Goal: Task Accomplishment & Management: Use online tool/utility

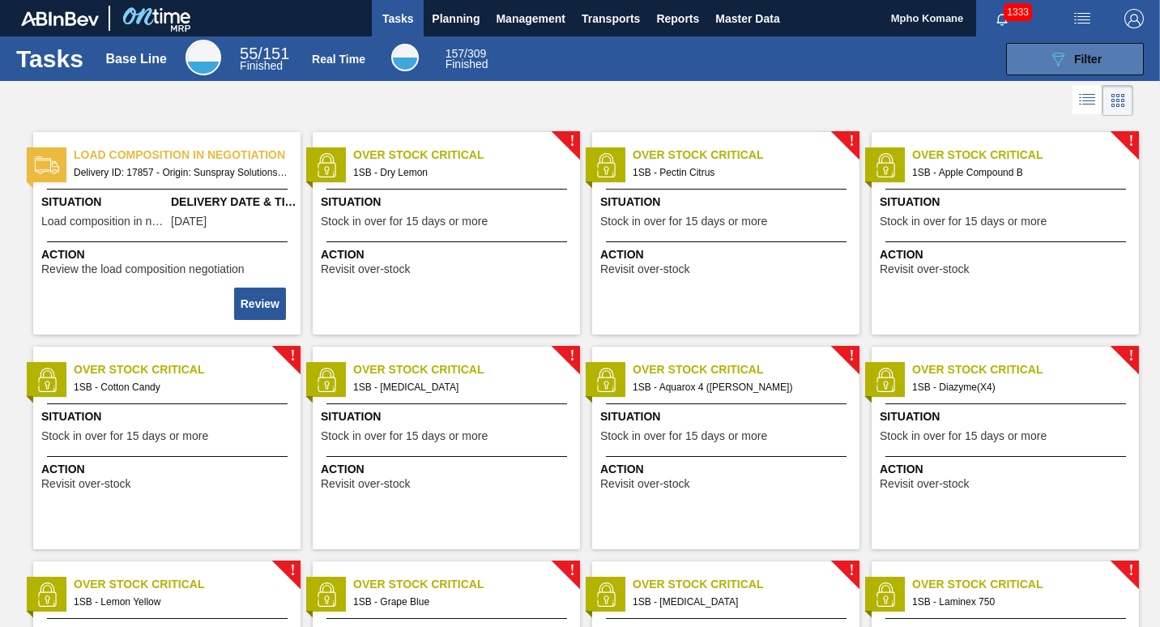
click at [1058, 54] on icon "089F7B8B-B2A5-4AFE-B5C0-19BA573D28AC" at bounding box center [1058, 58] width 19 height 19
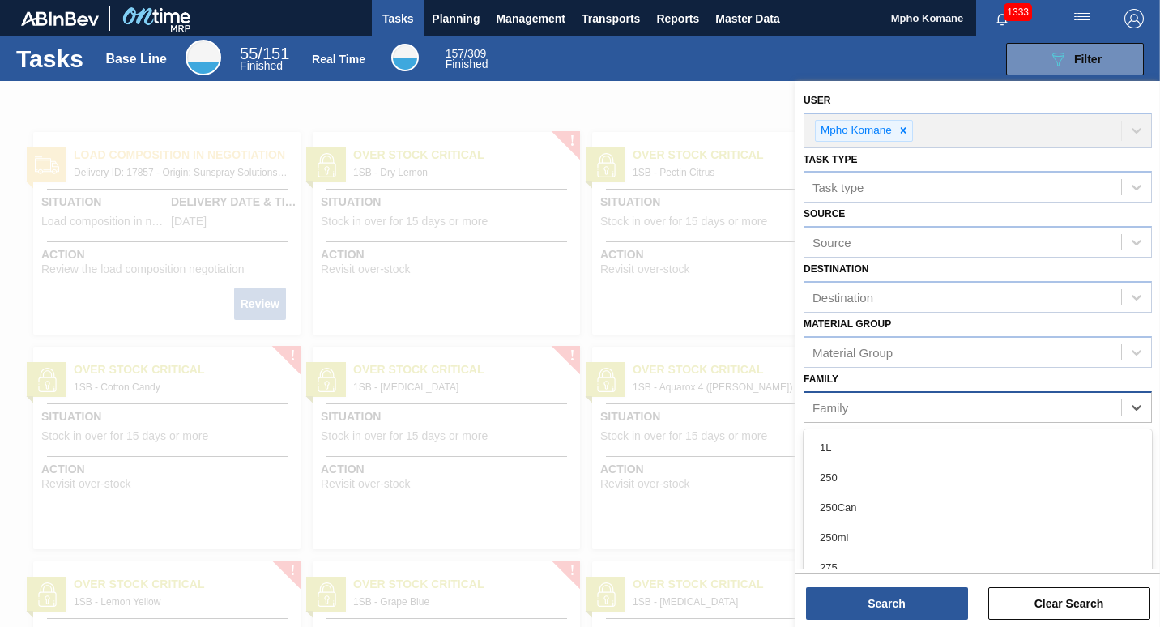
click at [840, 412] on div "Family" at bounding box center [831, 407] width 36 height 14
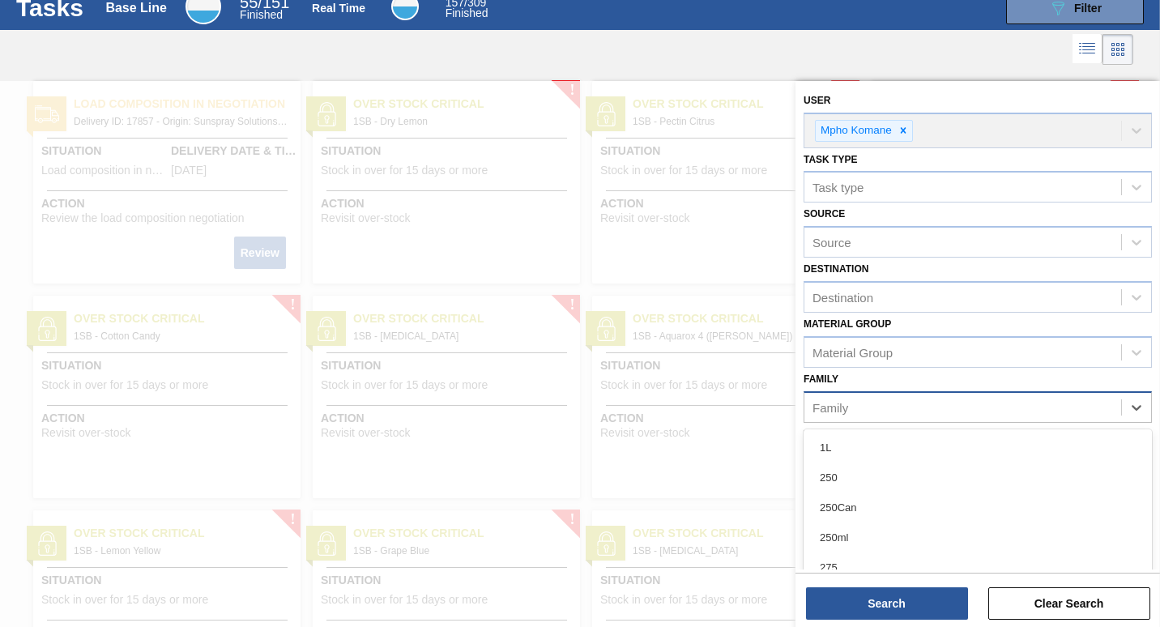
scroll to position [52, 0]
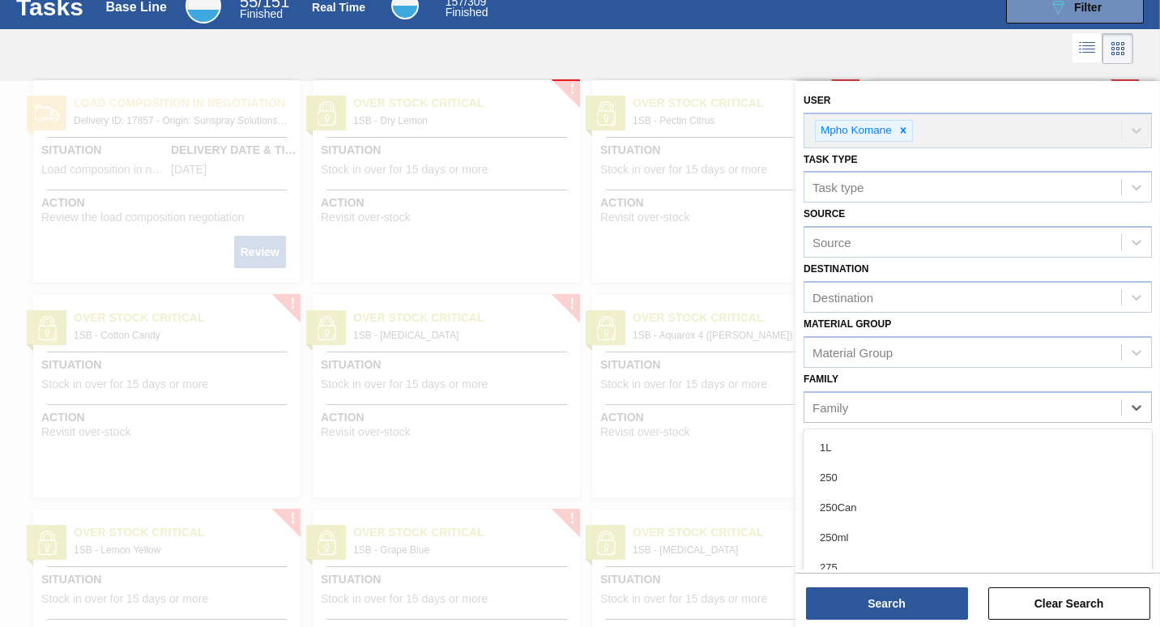
click at [479, 199] on div at bounding box center [580, 394] width 1160 height 627
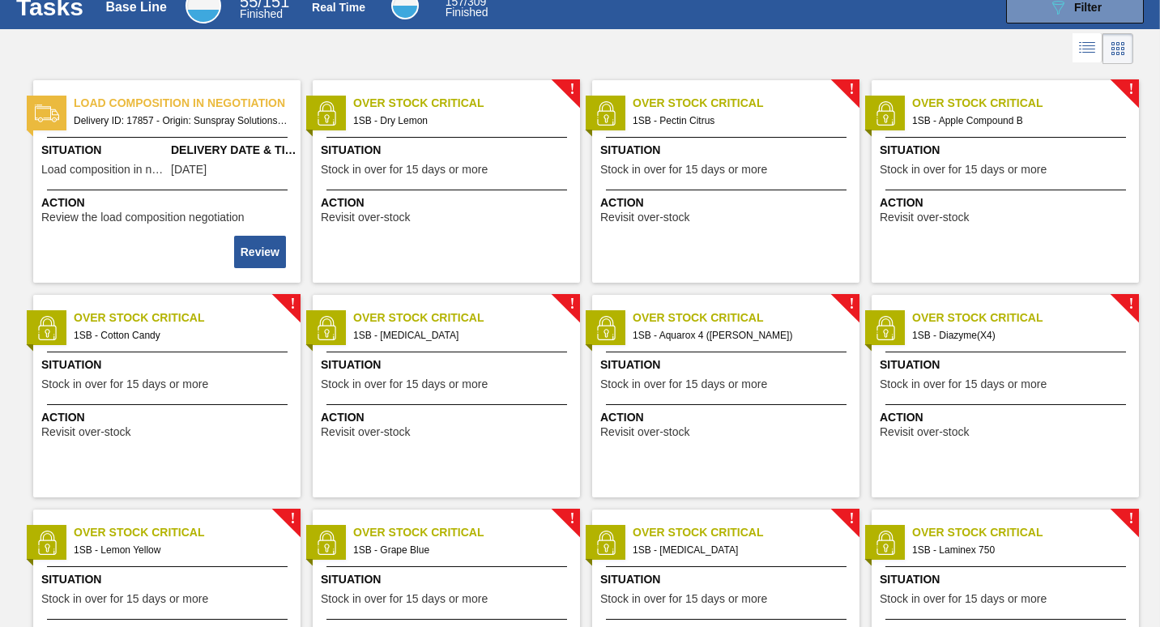
scroll to position [0, 0]
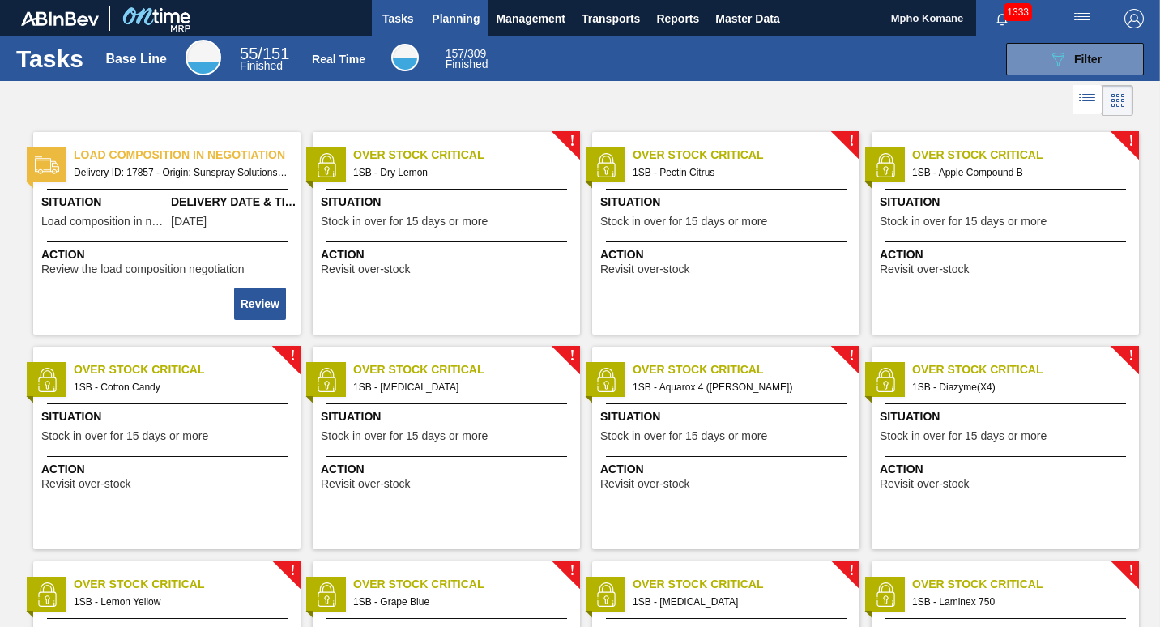
click at [472, 16] on span "Planning" at bounding box center [456, 18] width 48 height 19
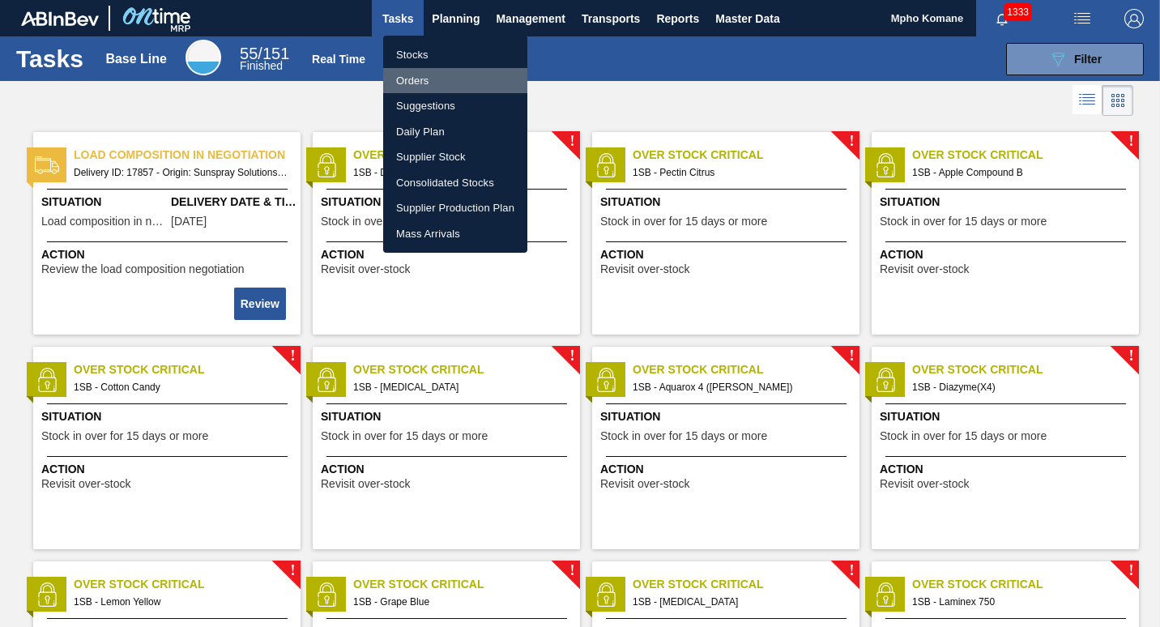
click at [422, 73] on li "Orders" at bounding box center [455, 81] width 144 height 26
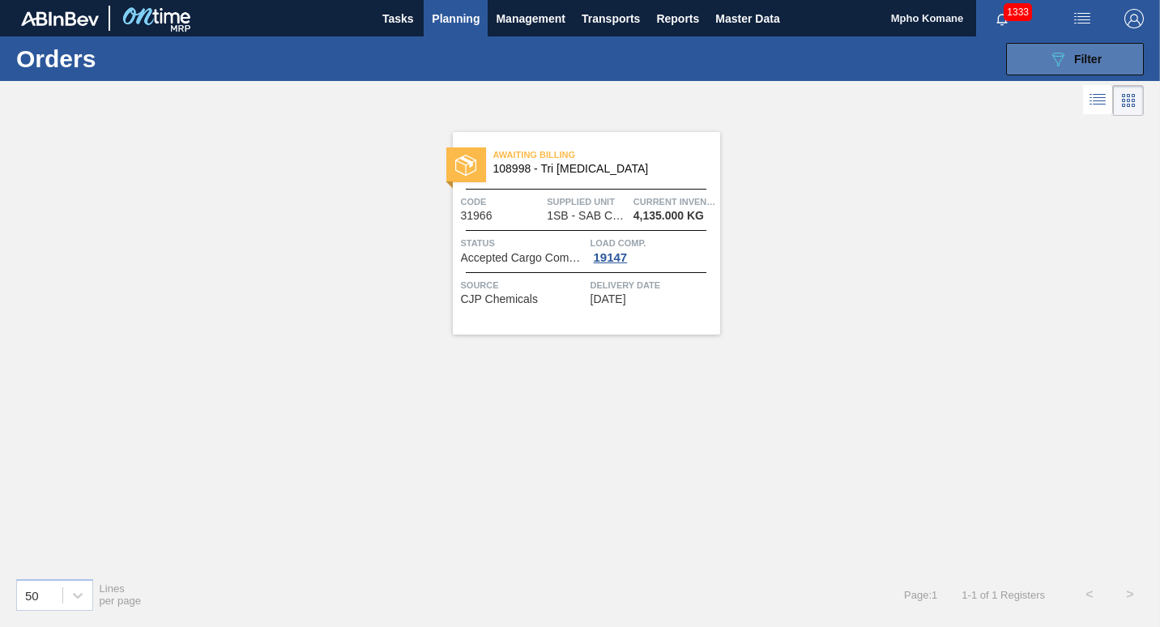
click at [1054, 61] on icon "089F7B8B-B2A5-4AFE-B5C0-19BA573D28AC" at bounding box center [1058, 58] width 19 height 19
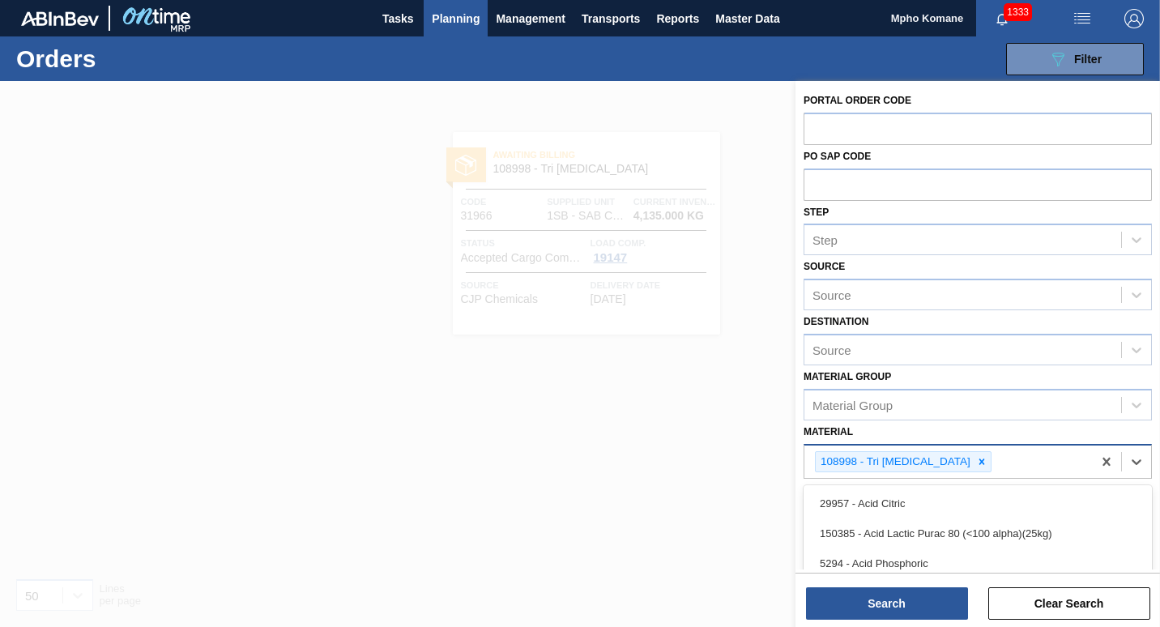
click at [1005, 464] on div "108998 - Tri [MEDICAL_DATA]" at bounding box center [949, 462] width 288 height 33
type input "2"
type input "78740"
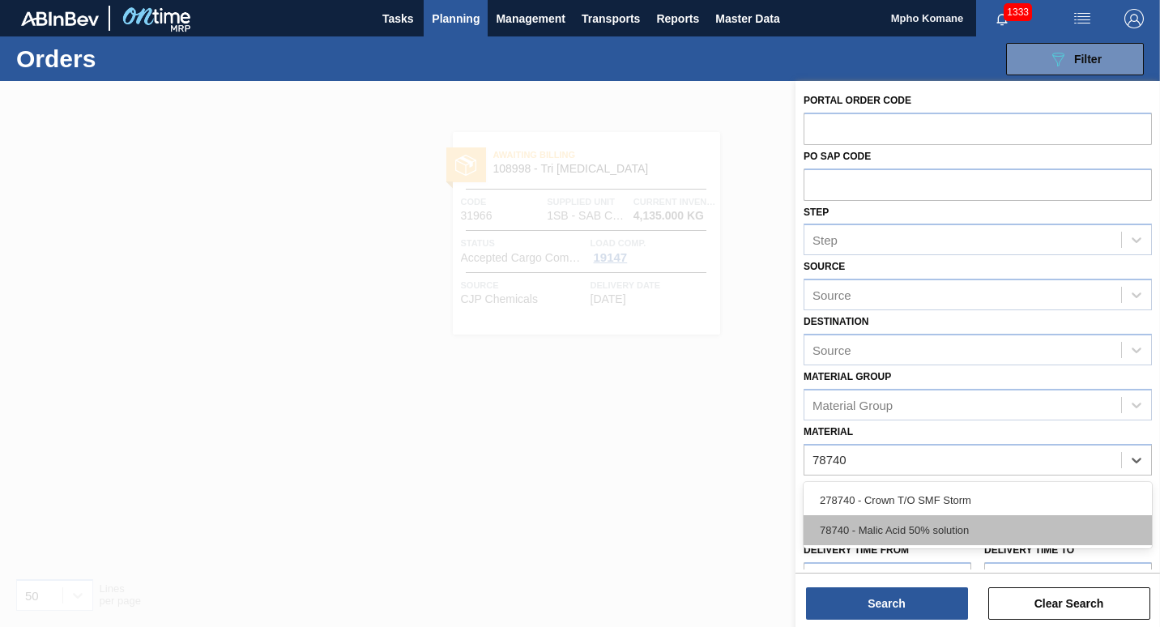
click at [890, 527] on div "78740 - Malic Acid 50% solution" at bounding box center [978, 530] width 348 height 30
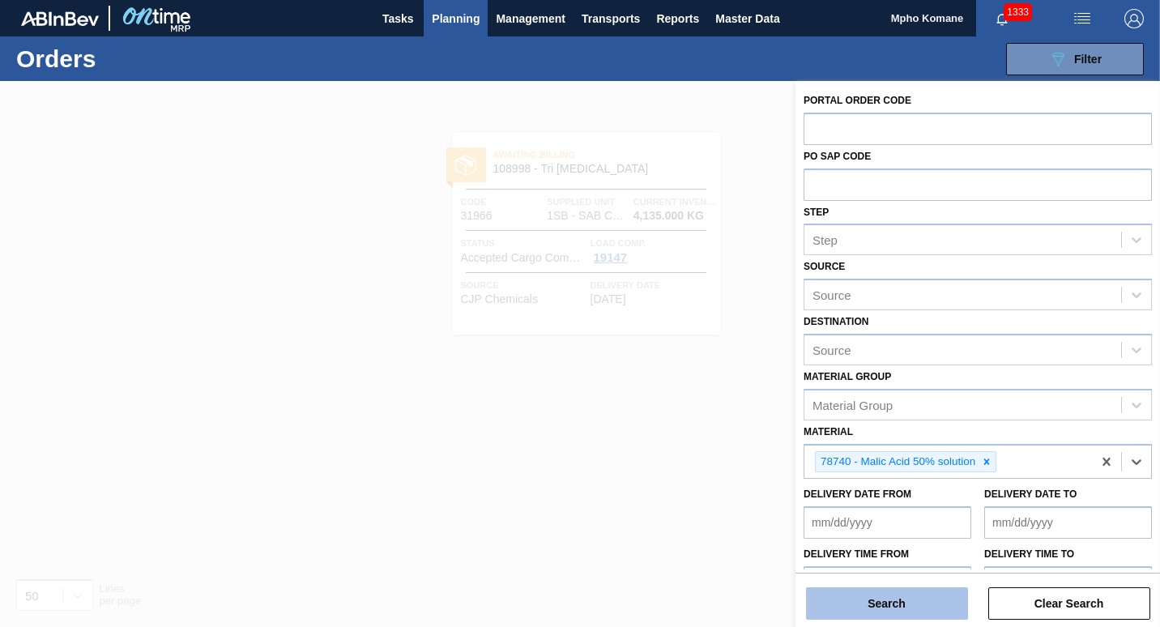
click at [901, 599] on button "Search" at bounding box center [887, 603] width 162 height 32
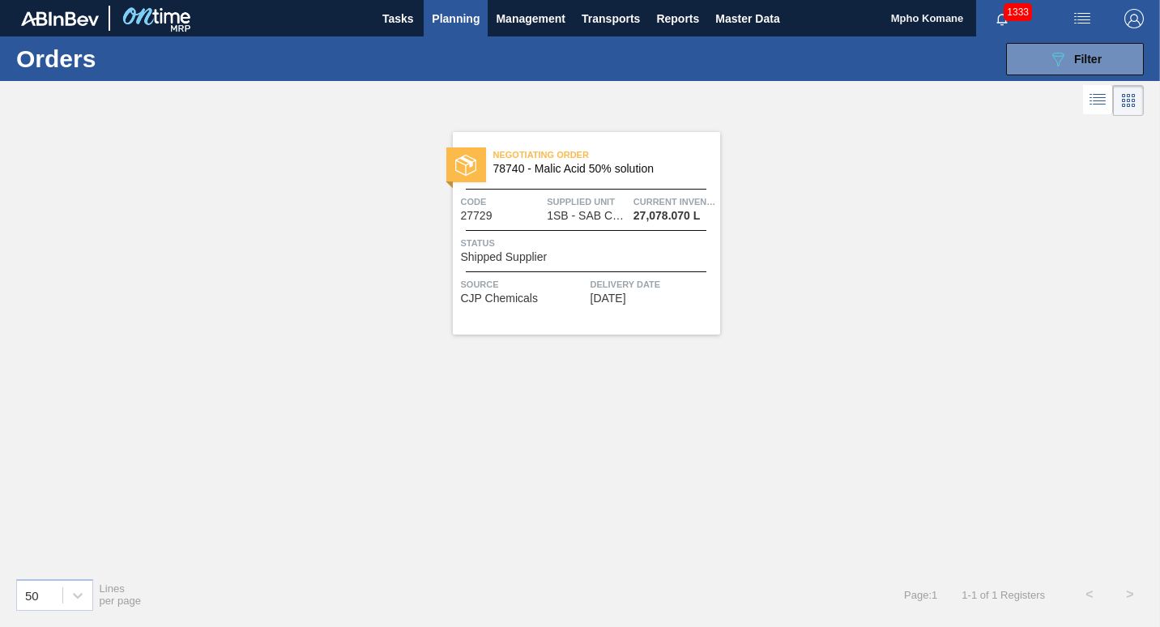
click at [579, 266] on div "Negotiating Order 78740 - Malic Acid 50% solution Code 27729 Supplied Unit 1SB …" at bounding box center [586, 233] width 267 height 203
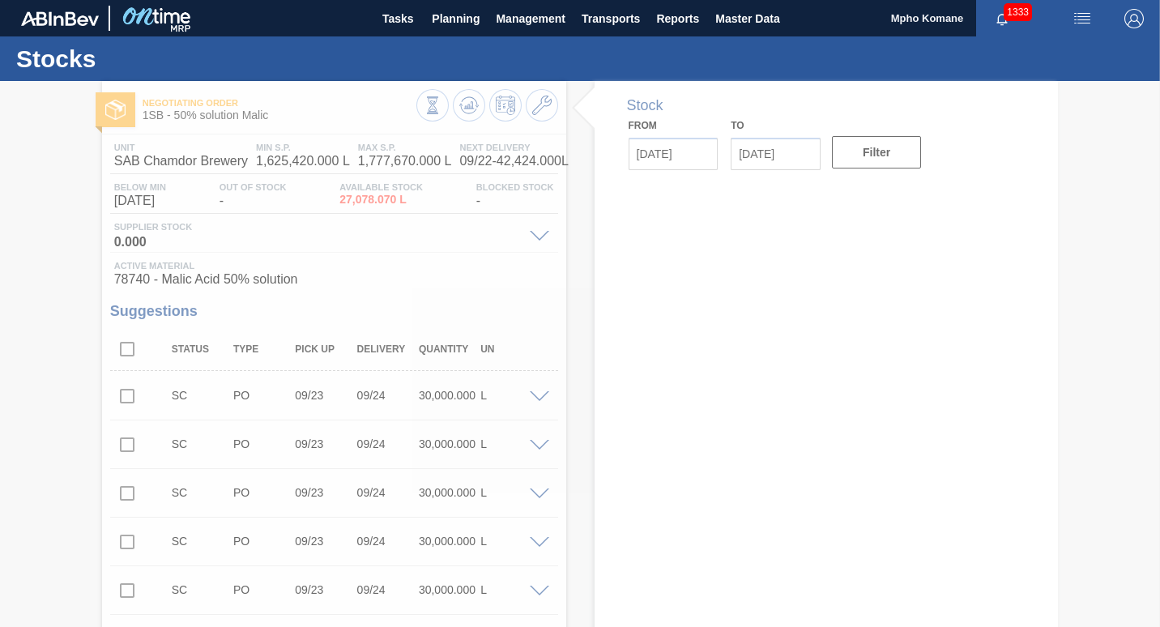
type input "[DATE]"
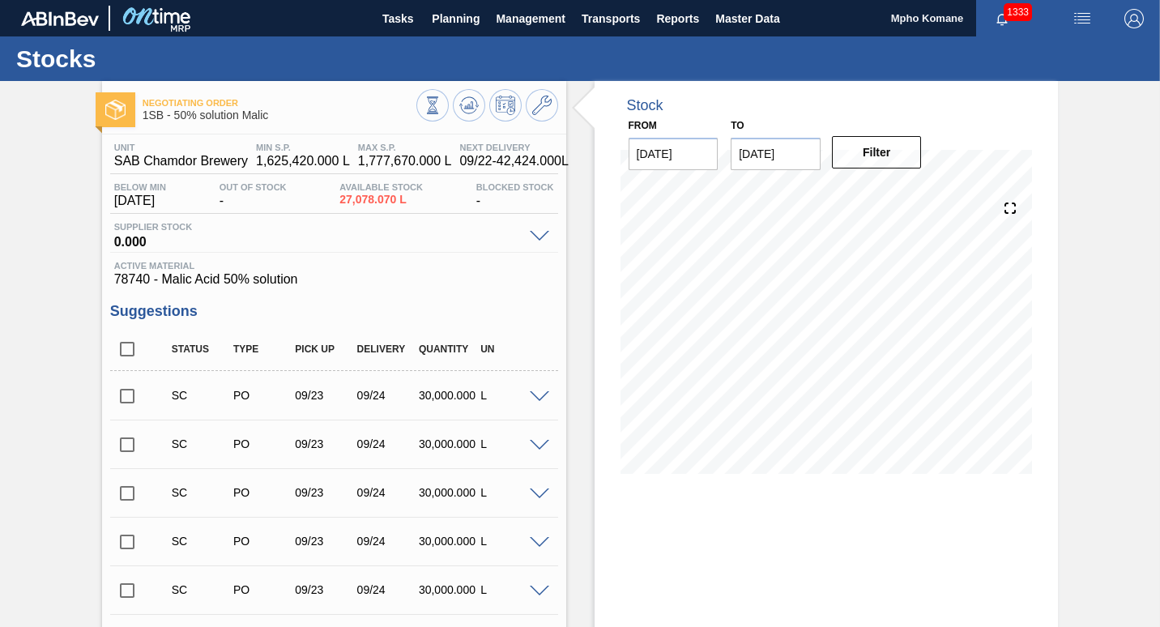
click at [541, 399] on span at bounding box center [539, 397] width 19 height 12
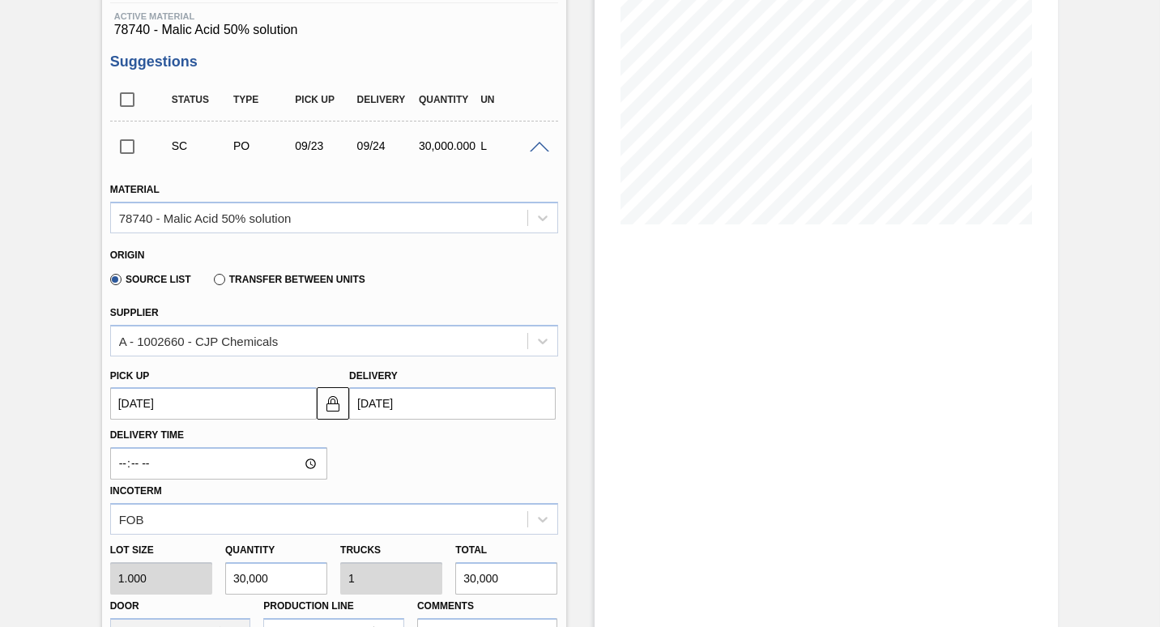
scroll to position [324, 0]
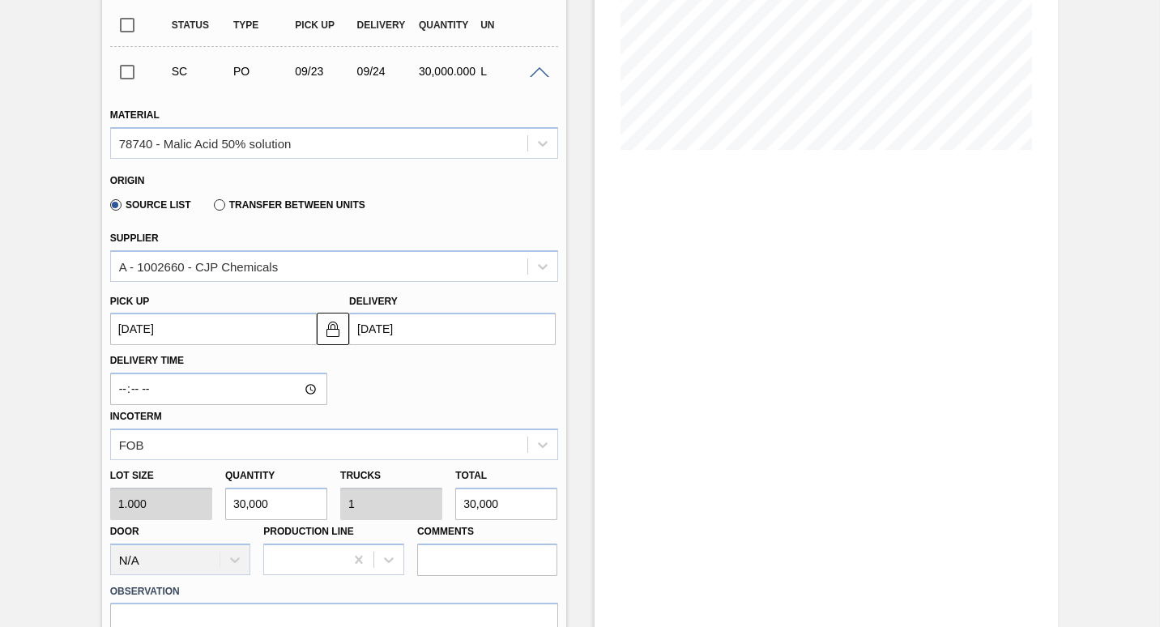
click at [292, 503] on input "30,000" at bounding box center [276, 504] width 102 height 32
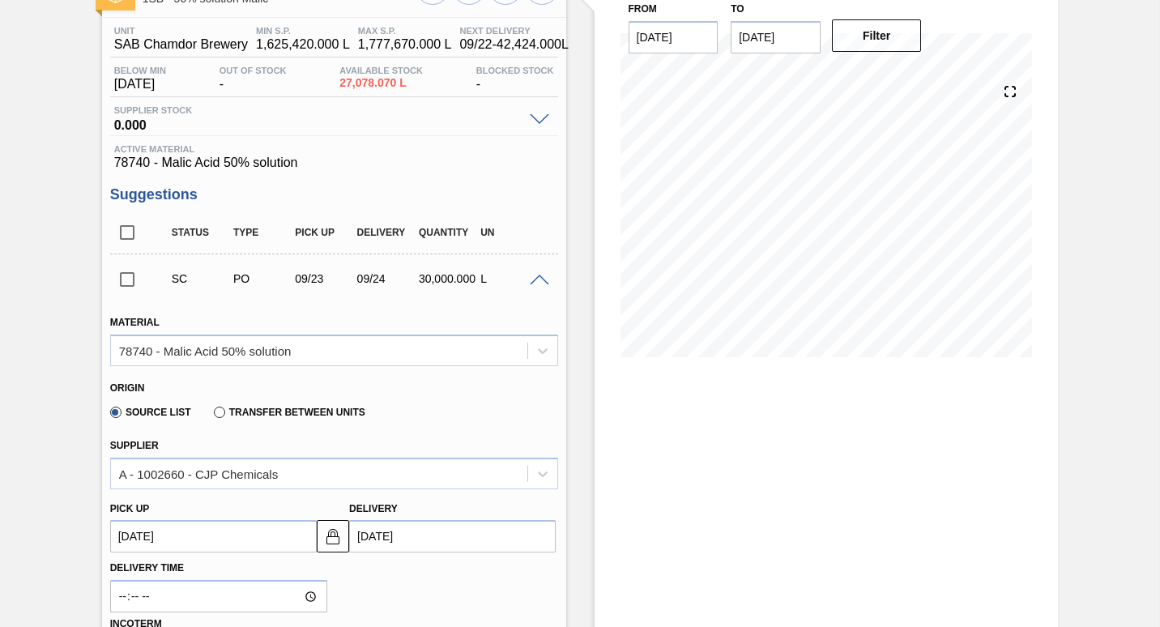
scroll to position [0, 0]
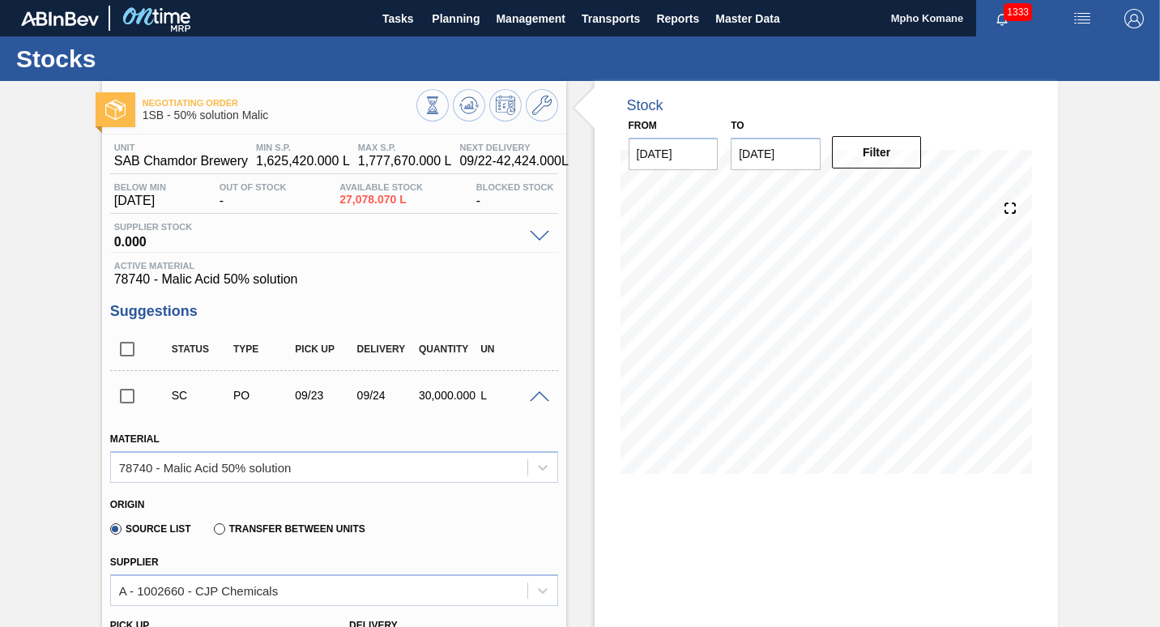
click at [536, 396] on span at bounding box center [539, 397] width 19 height 12
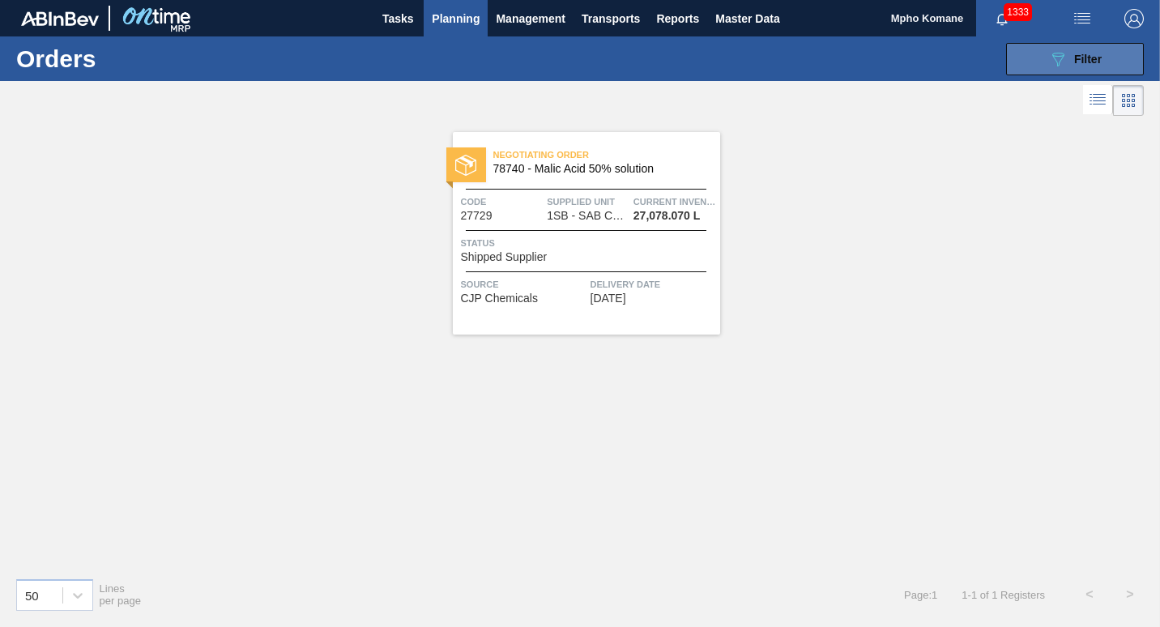
click at [1080, 46] on button "089F7B8B-B2A5-4AFE-B5C0-19BA573D28AC Filter" at bounding box center [1075, 59] width 138 height 32
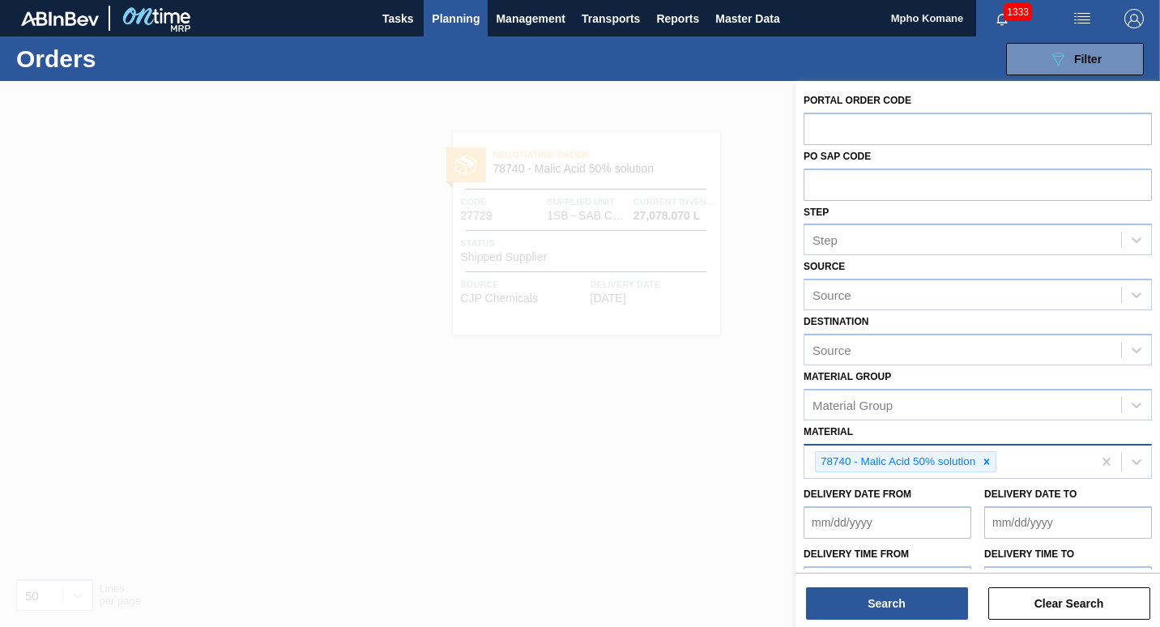
click at [1009, 469] on div "78740 - Malic Acid 50% solution" at bounding box center [949, 462] width 288 height 33
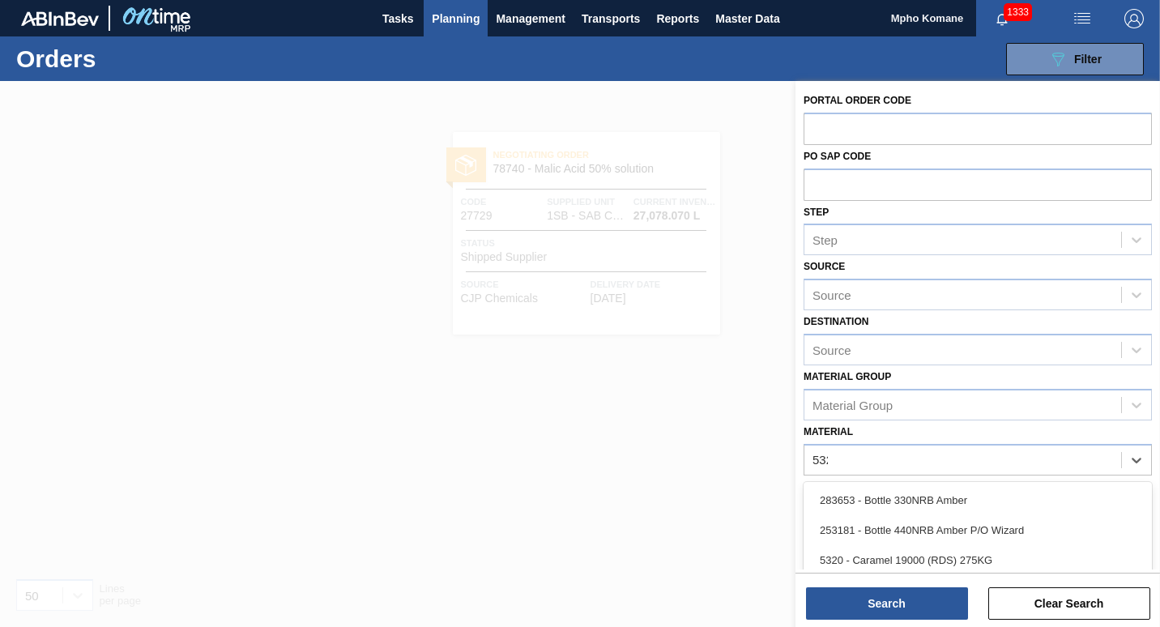
type input "5320"
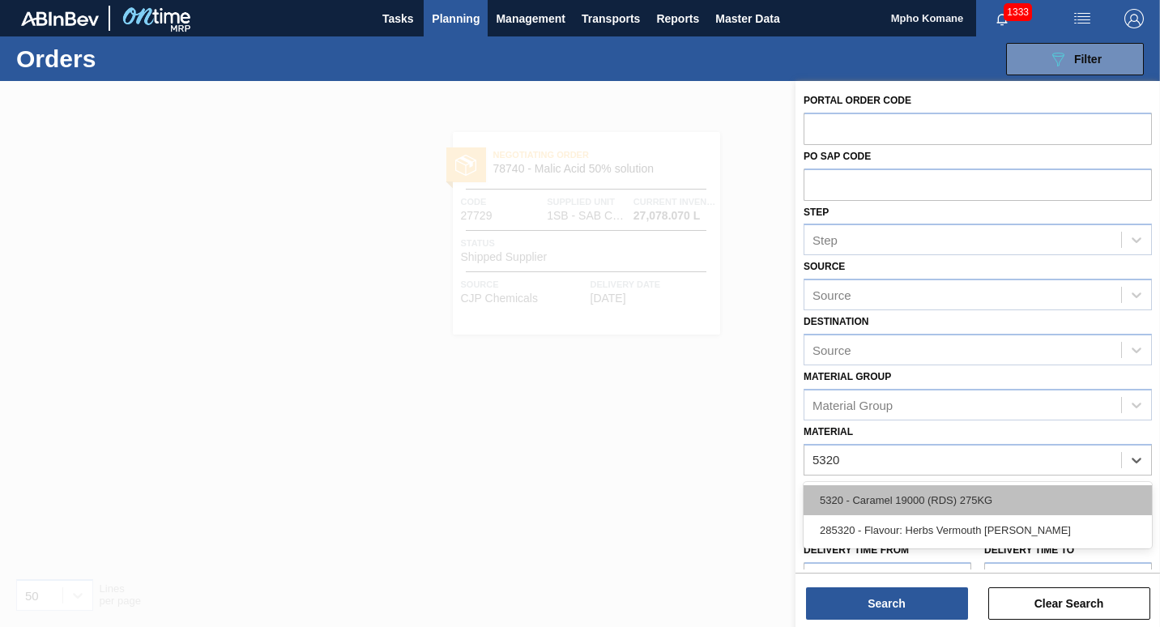
click at [952, 492] on div "5320 - Caramel 19000 (RDS) 275KG" at bounding box center [978, 500] width 348 height 30
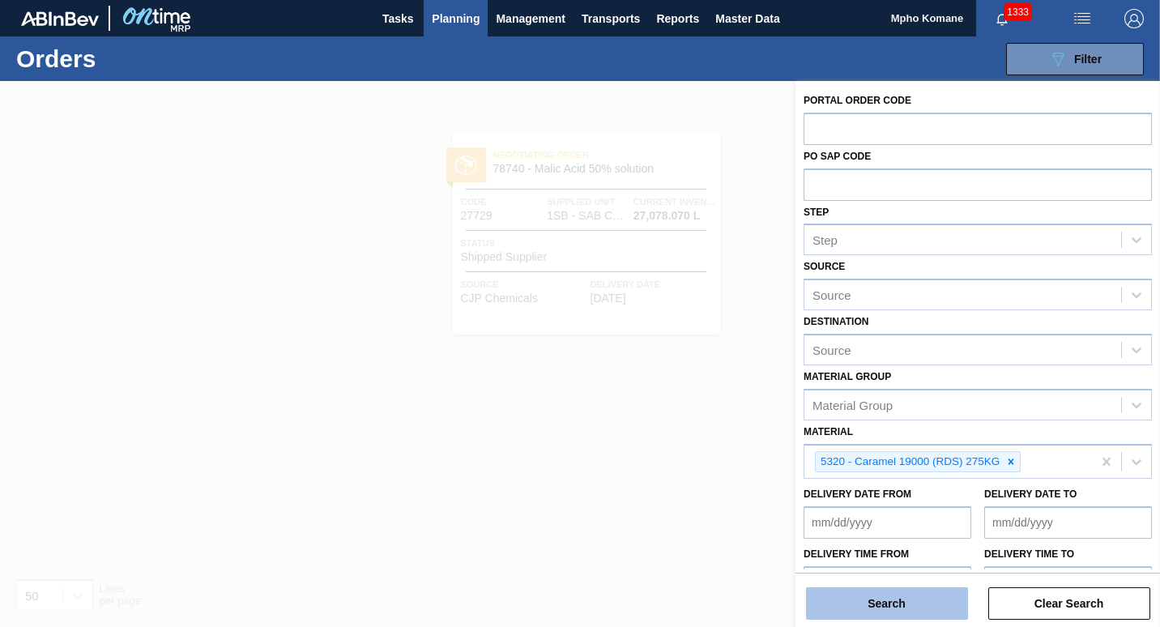
click at [893, 604] on button "Search" at bounding box center [887, 603] width 162 height 32
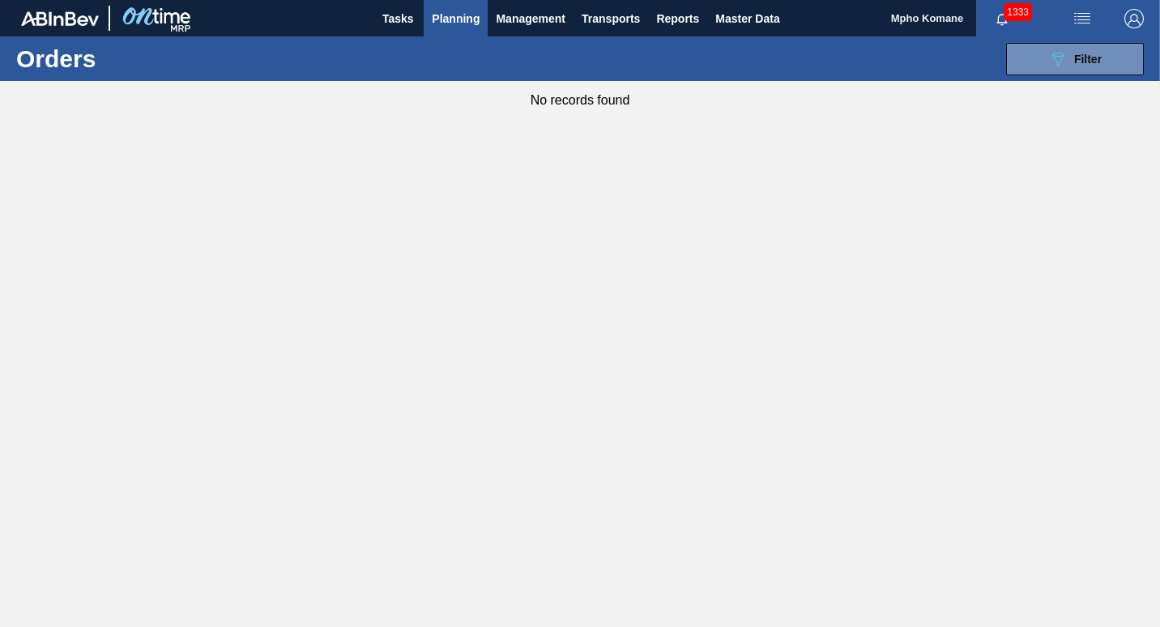
click at [447, 24] on span "Planning" at bounding box center [456, 18] width 48 height 19
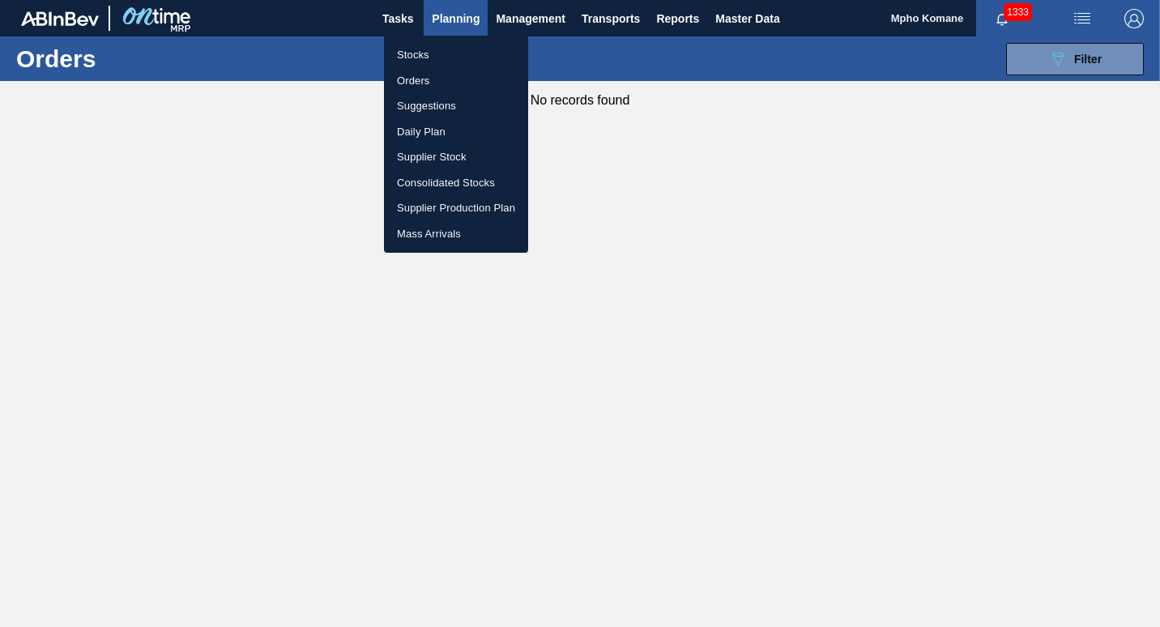
click at [429, 55] on li "Stocks" at bounding box center [456, 55] width 144 height 26
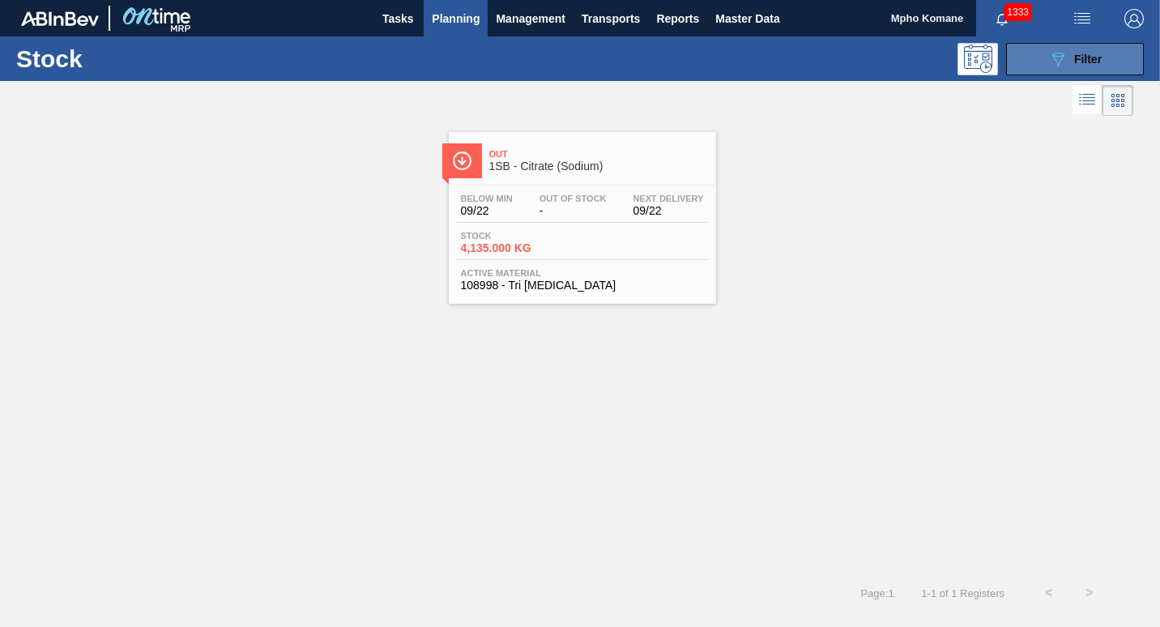
click at [1057, 61] on icon "089F7B8B-B2A5-4AFE-B5C0-19BA573D28AC" at bounding box center [1058, 58] width 19 height 19
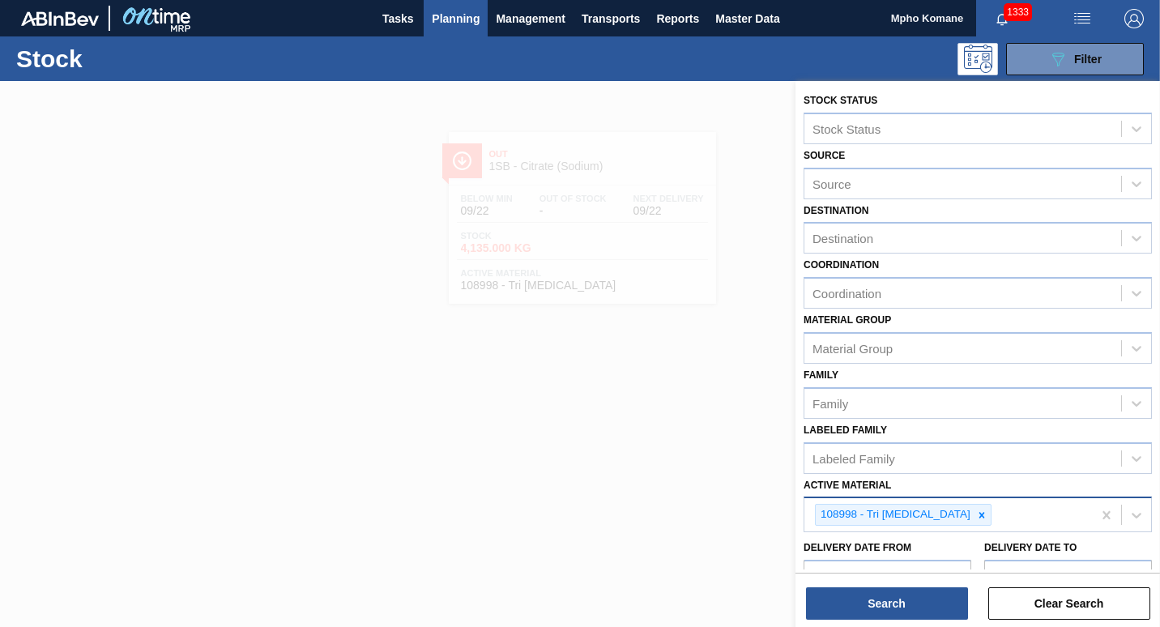
click at [994, 522] on div "108998 - Tri [MEDICAL_DATA]" at bounding box center [949, 514] width 288 height 33
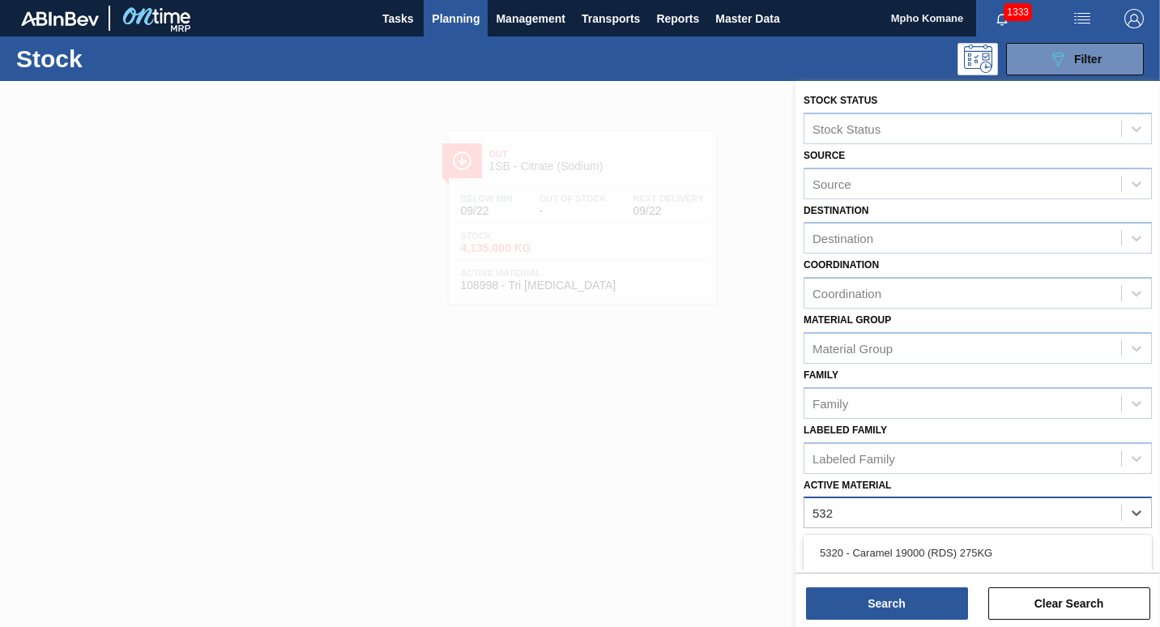
type Material "5320"
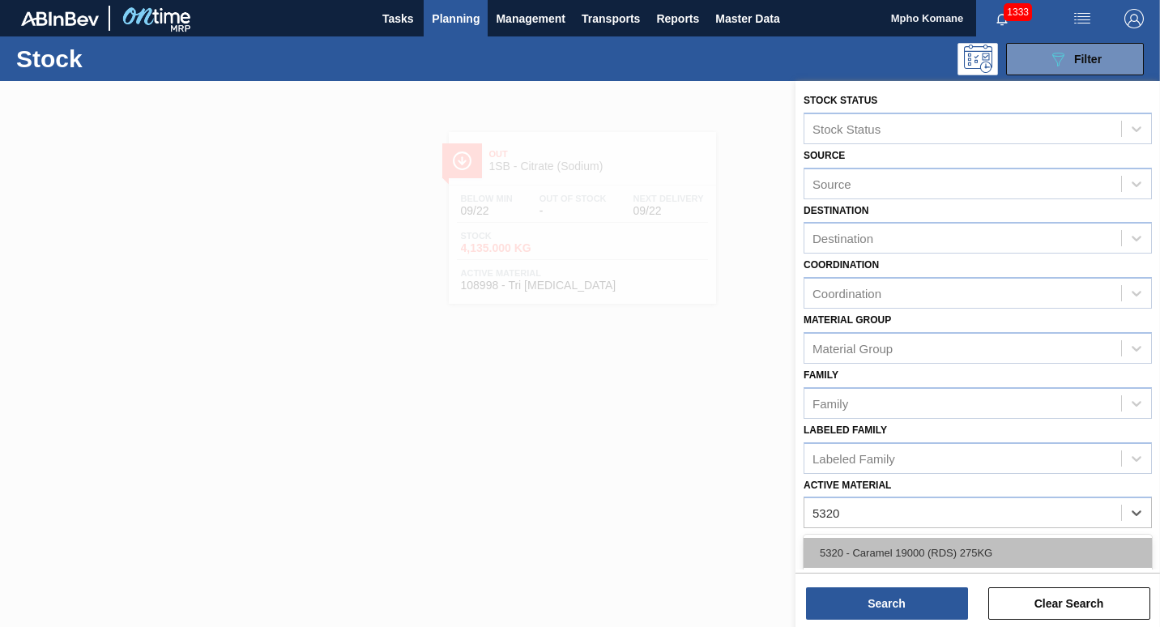
click at [952, 547] on div "5320 - Caramel 19000 (RDS) 275KG" at bounding box center [978, 553] width 348 height 30
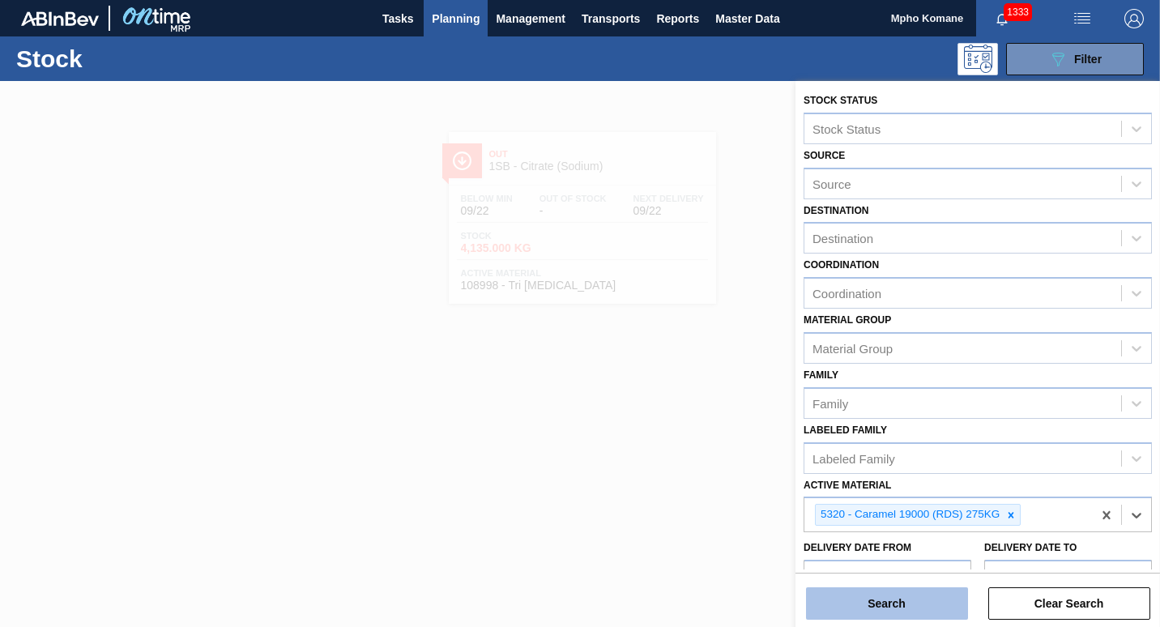
click at [899, 604] on button "Search" at bounding box center [887, 603] width 162 height 32
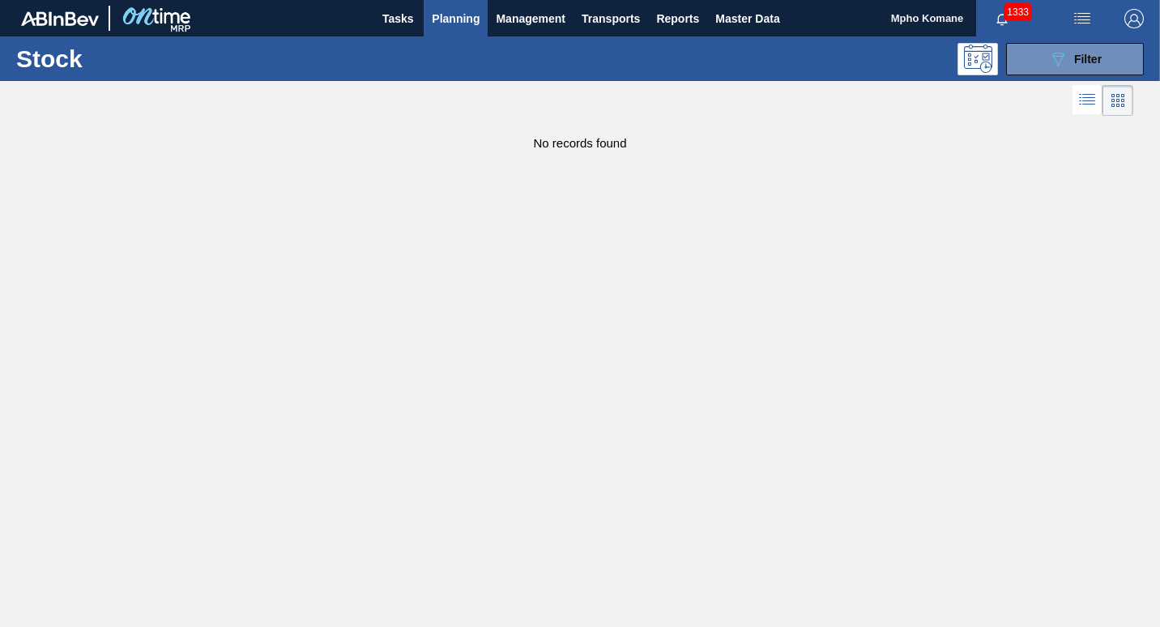
click at [465, 23] on span "Planning" at bounding box center [456, 18] width 48 height 19
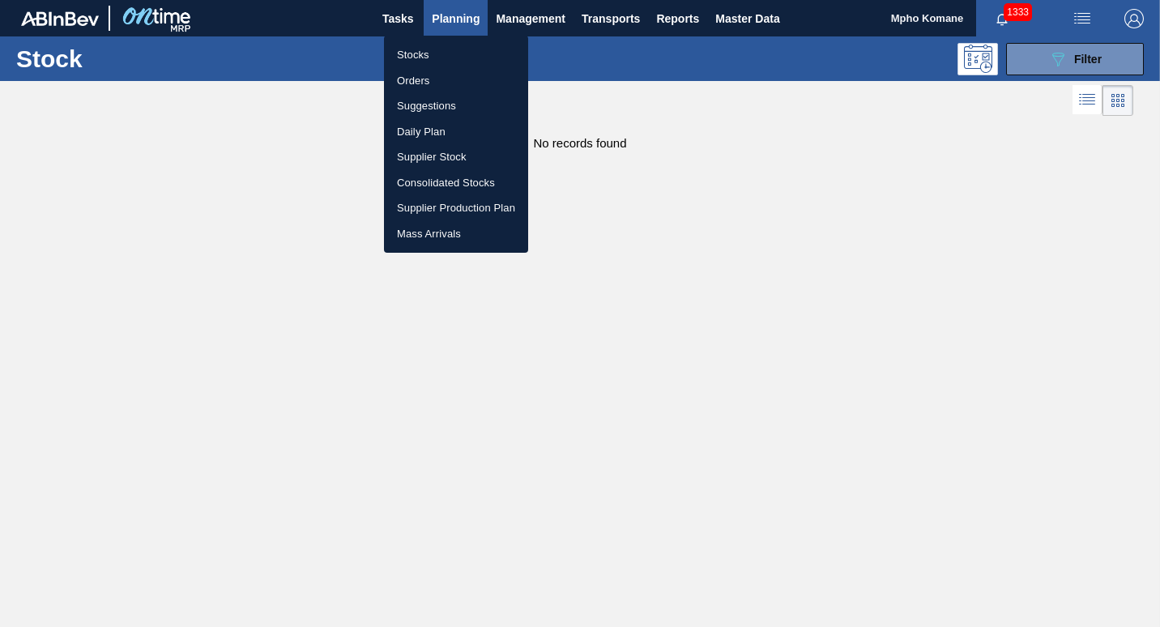
click at [426, 54] on li "Stocks" at bounding box center [456, 55] width 144 height 26
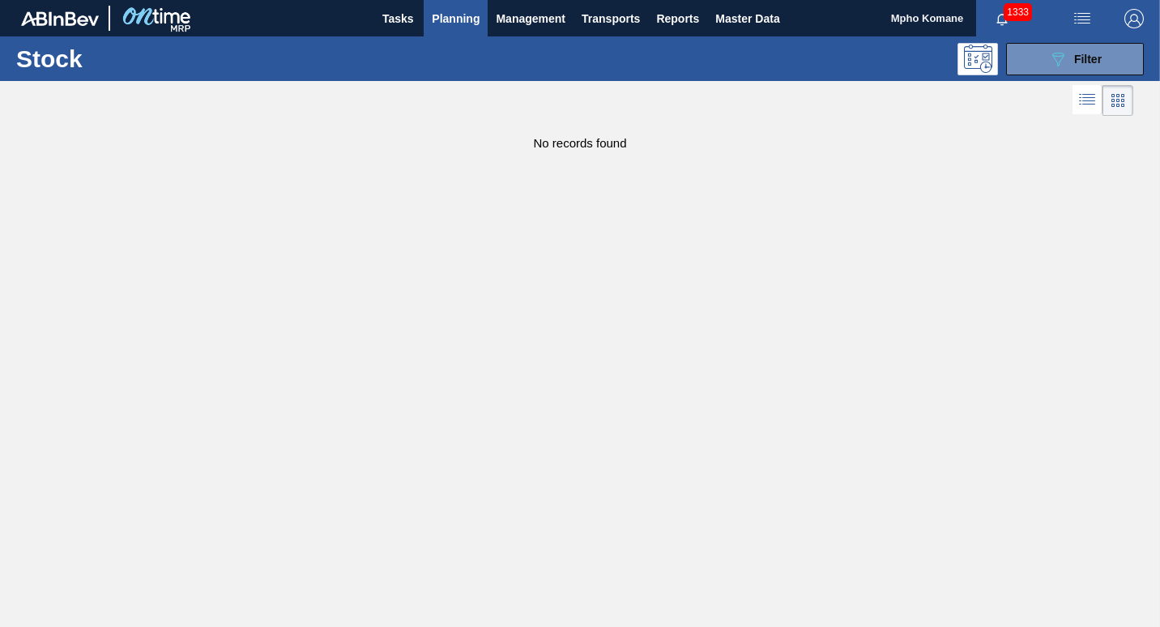
click at [459, 19] on span "Planning" at bounding box center [456, 18] width 48 height 19
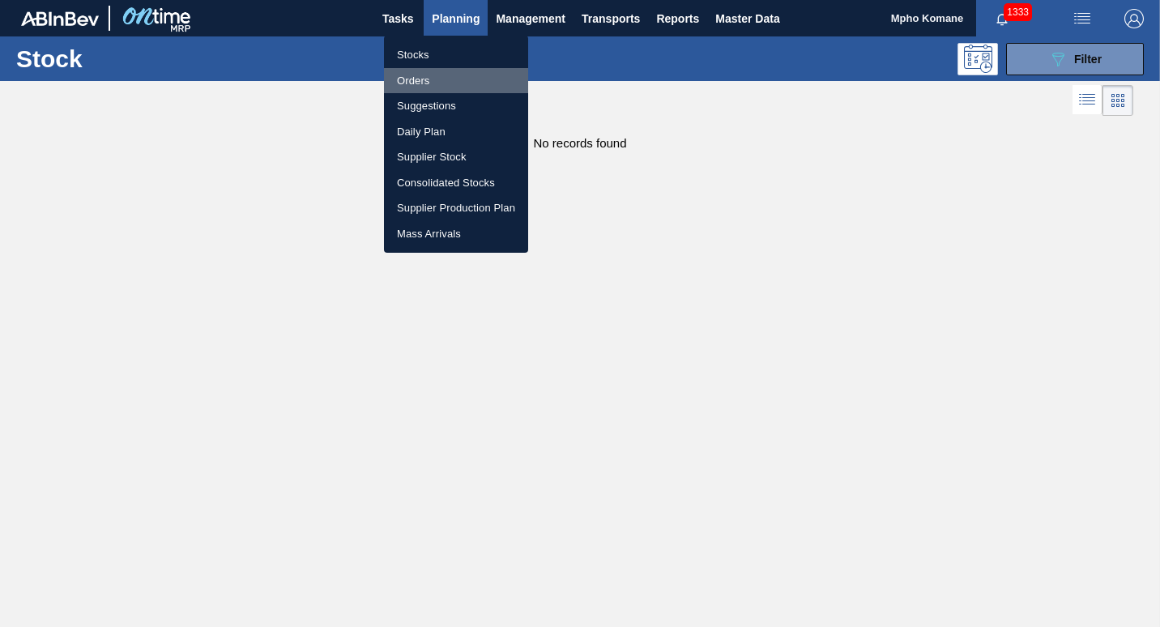
click at [434, 76] on li "Orders" at bounding box center [456, 81] width 144 height 26
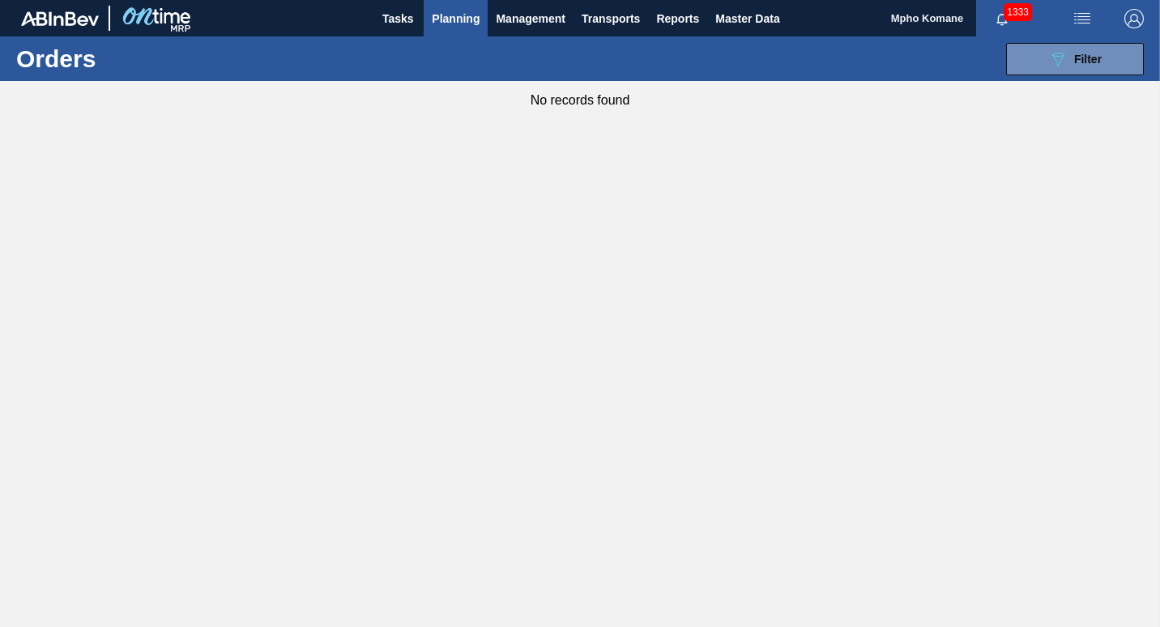
click at [456, 19] on span "Planning" at bounding box center [456, 18] width 48 height 19
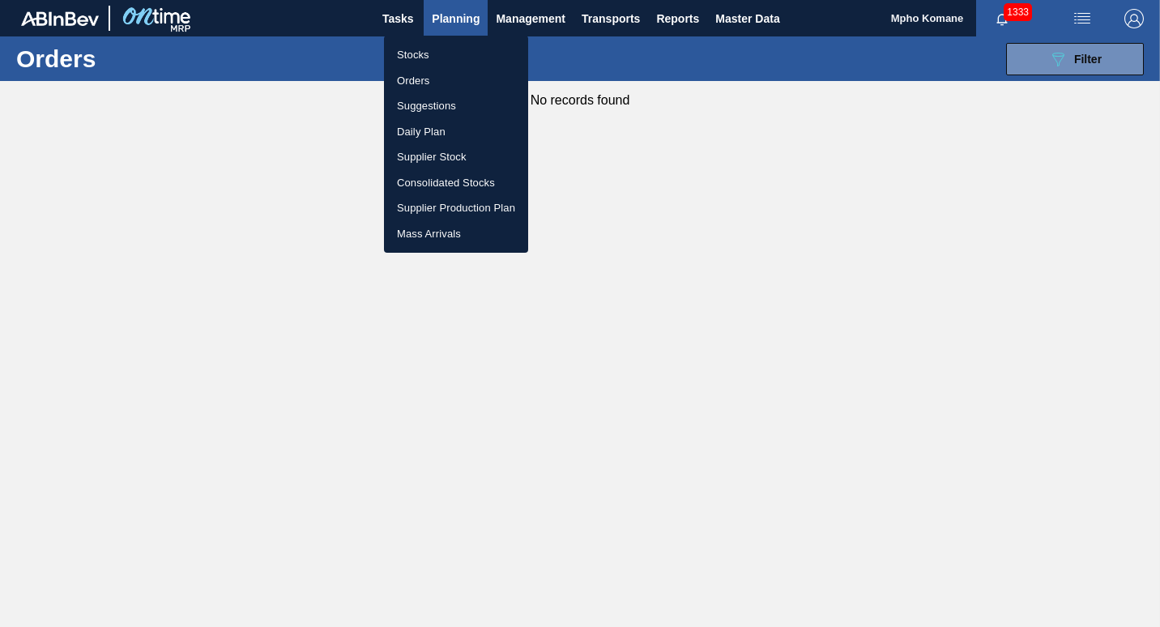
click at [413, 79] on li "Orders" at bounding box center [456, 81] width 144 height 26
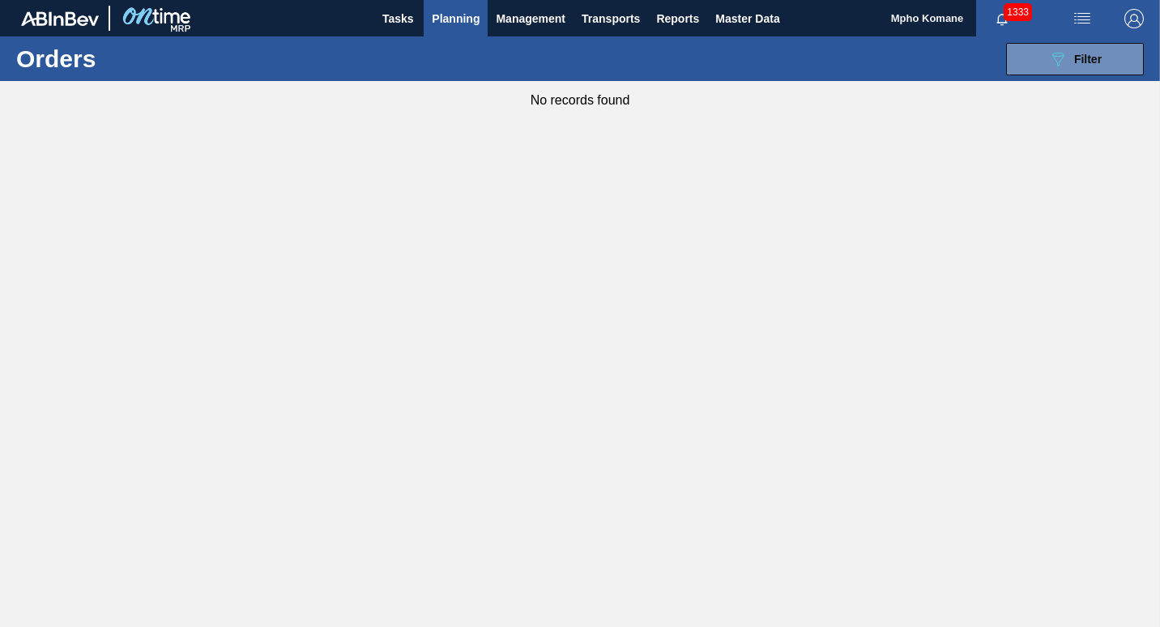
click at [456, 18] on span "Planning" at bounding box center [456, 18] width 48 height 19
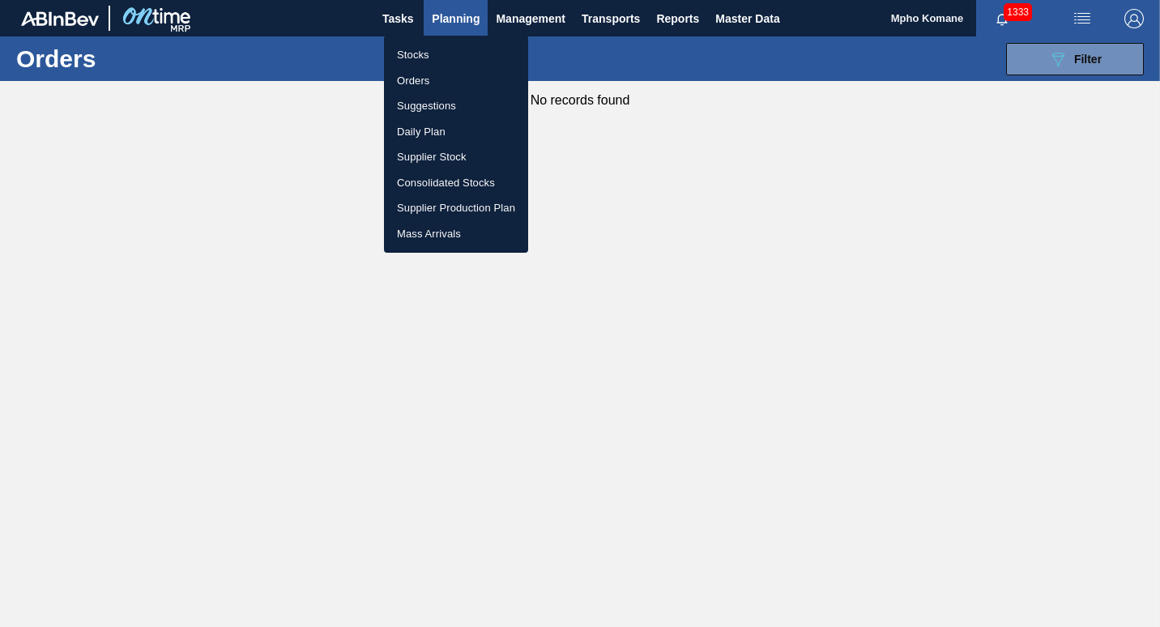
click at [414, 51] on li "Stocks" at bounding box center [456, 55] width 144 height 26
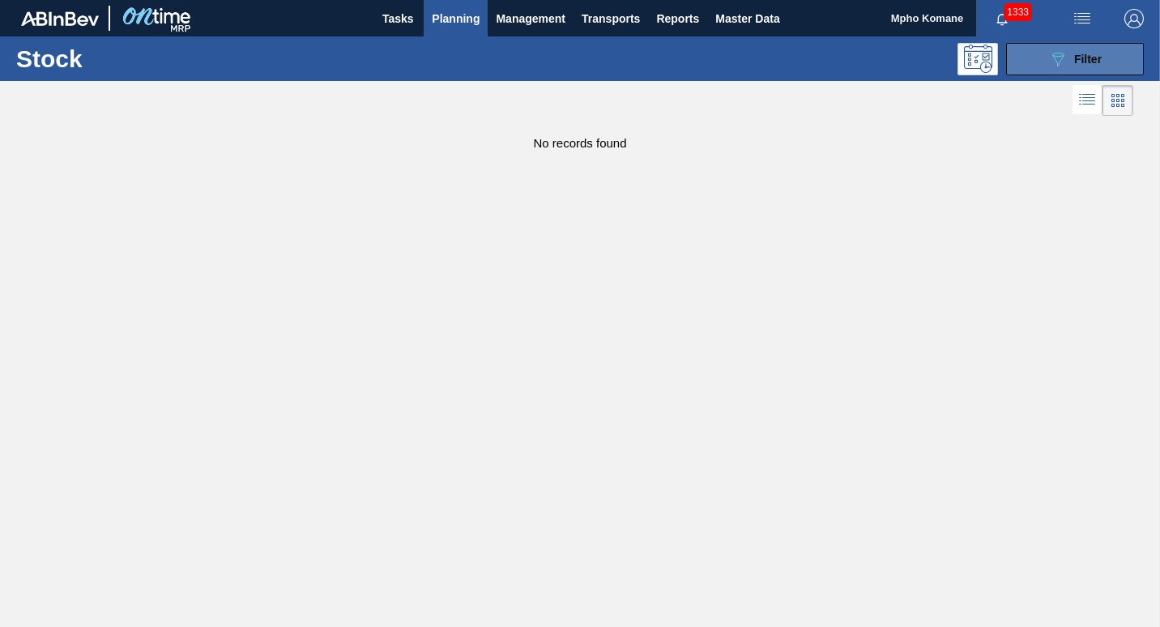
click at [1072, 66] on div "089F7B8B-B2A5-4AFE-B5C0-19BA573D28AC Filter" at bounding box center [1075, 58] width 53 height 19
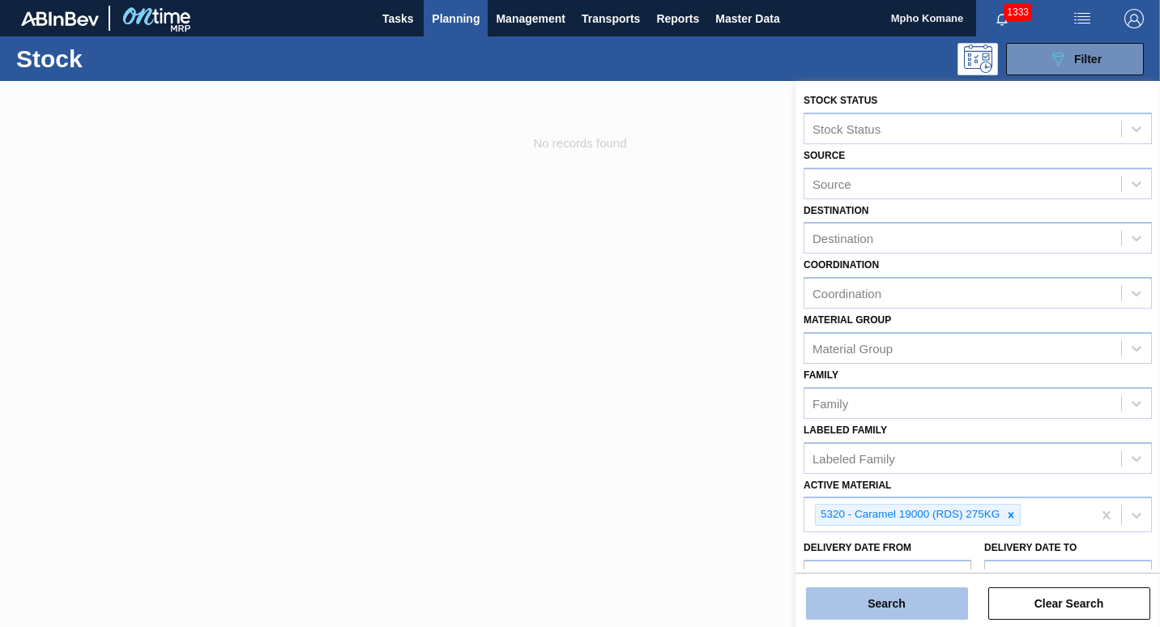
click at [884, 592] on button "Search" at bounding box center [887, 603] width 162 height 32
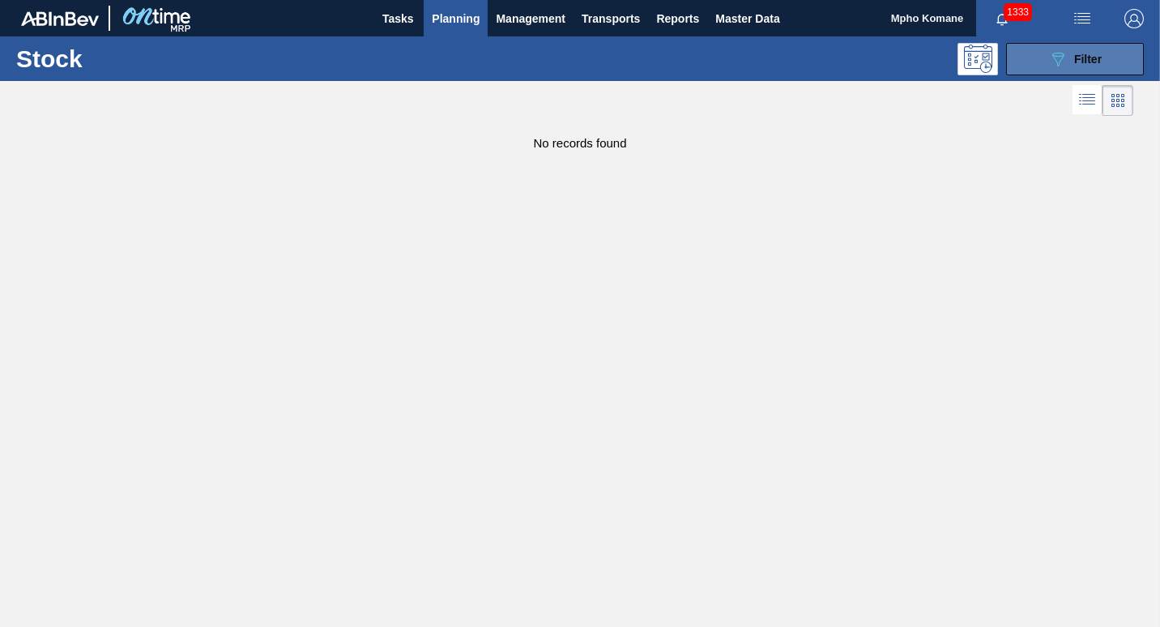
click at [1088, 59] on span "Filter" at bounding box center [1088, 59] width 28 height 13
